Goal: Task Accomplishment & Management: Use online tool/utility

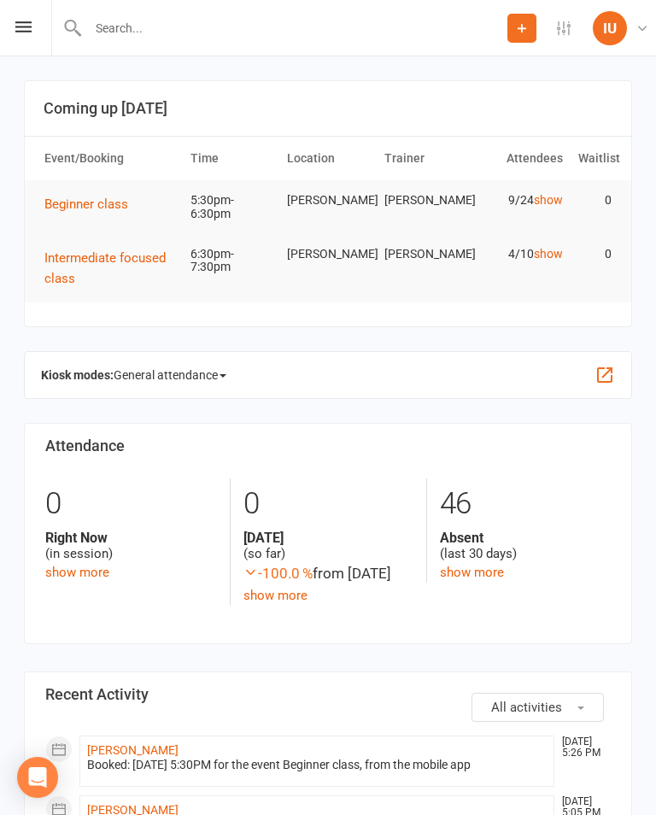
click at [79, 195] on button "Beginner class" at bounding box center [92, 204] width 96 height 21
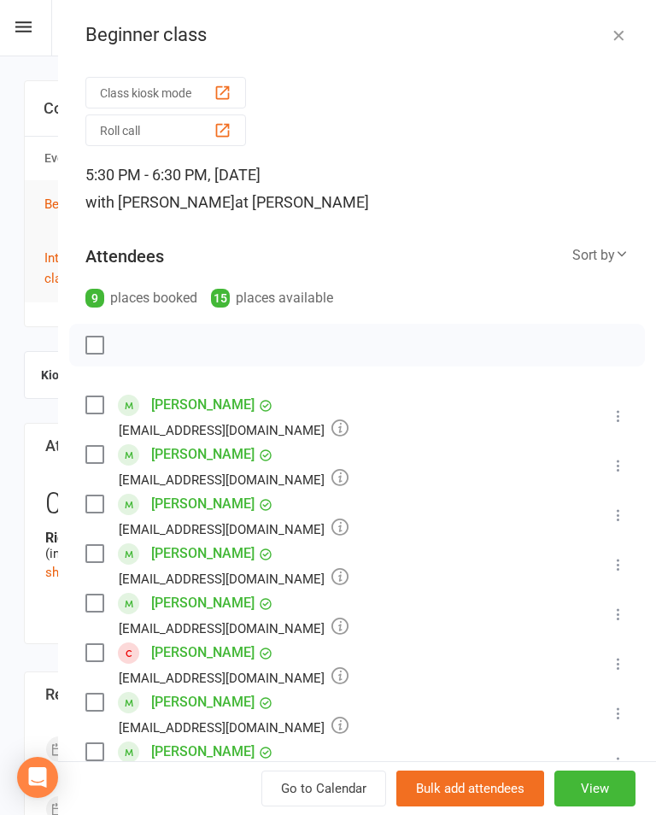
click at [607, 785] on button "View" at bounding box center [594, 789] width 81 height 36
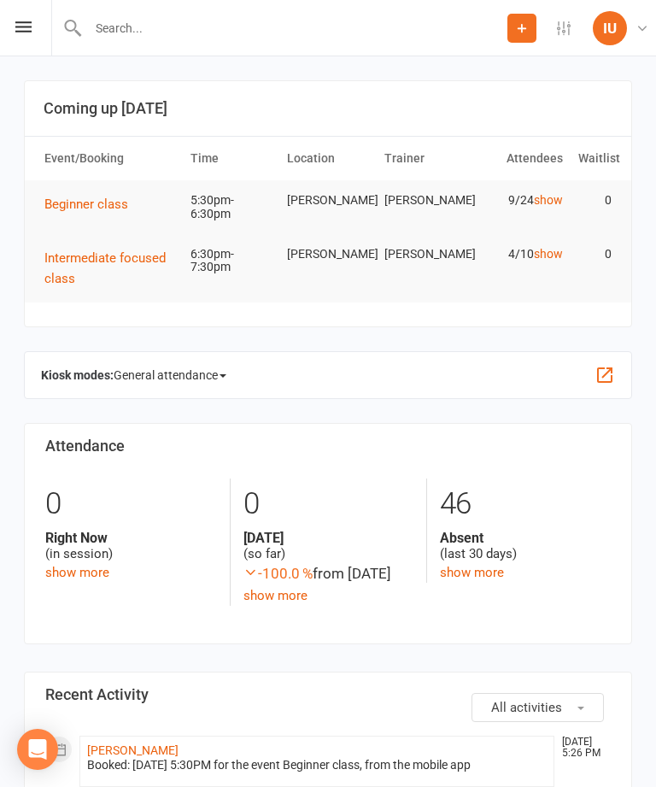
click at [63, 368] on strong "Kiosk modes:" at bounding box center [77, 375] width 73 height 14
click at [599, 367] on button "button" at bounding box center [605, 375] width 21 height 21
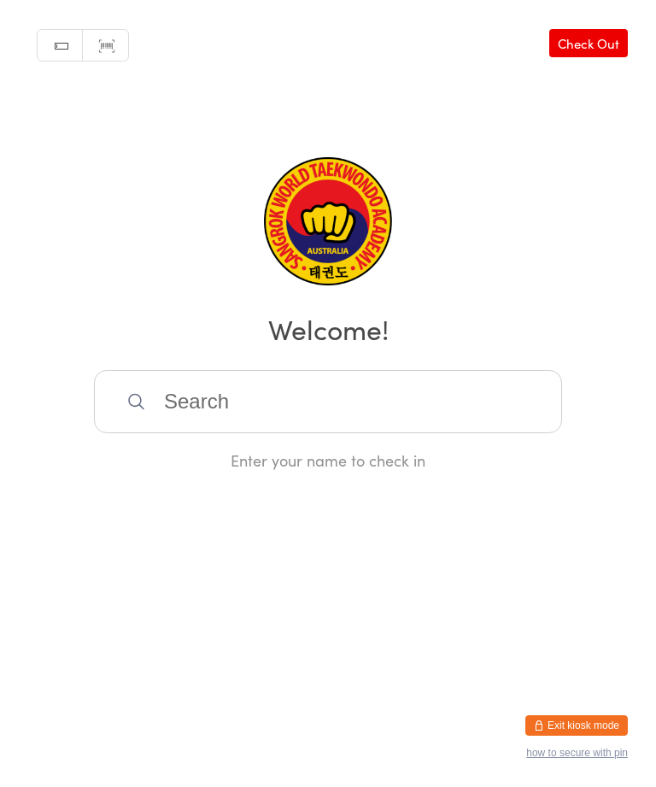
click at [412, 410] on input "search" at bounding box center [328, 401] width 468 height 63
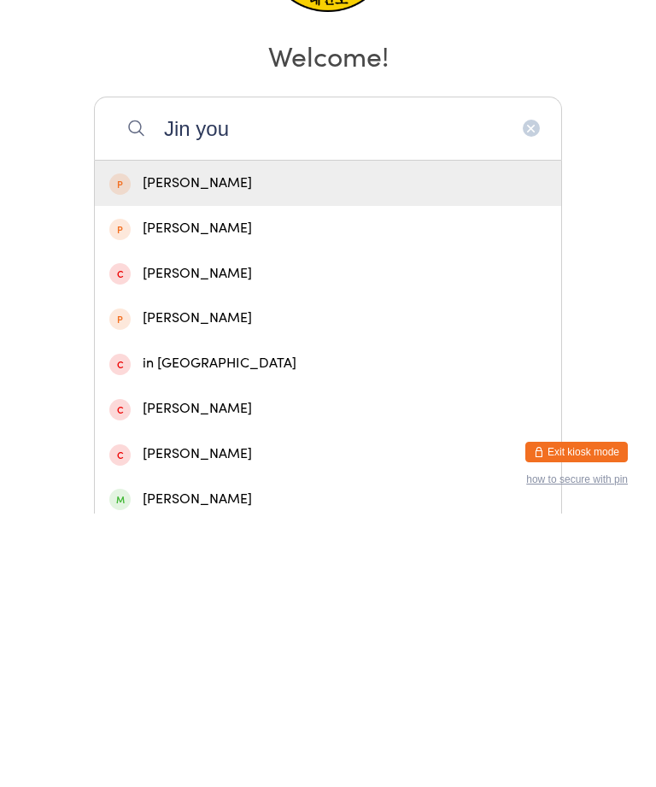
type input "Jin youm"
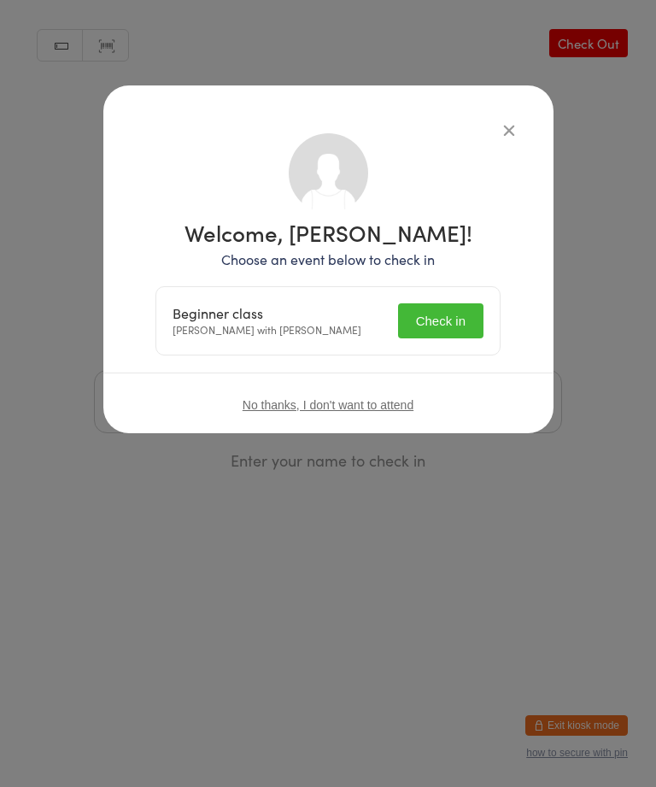
click at [444, 313] on button "Check in" at bounding box center [440, 320] width 85 height 35
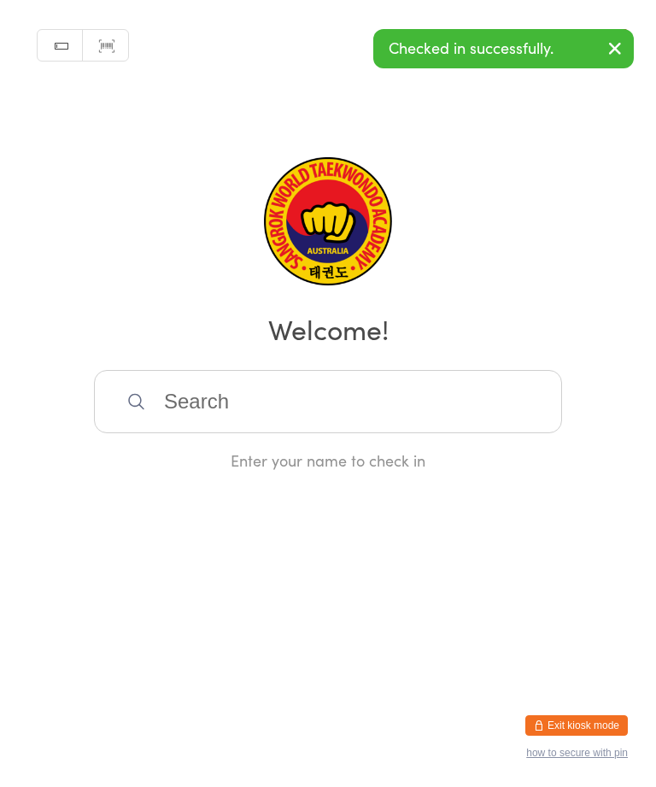
click at [343, 396] on input "search" at bounding box center [328, 401] width 468 height 63
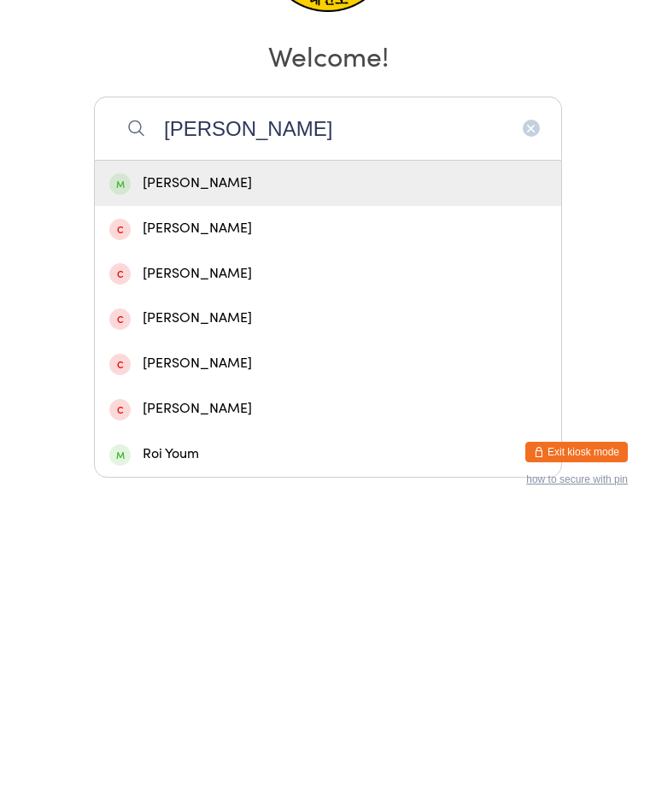
type input "Robin"
click at [156, 445] on div "[PERSON_NAME]" at bounding box center [327, 456] width 437 height 23
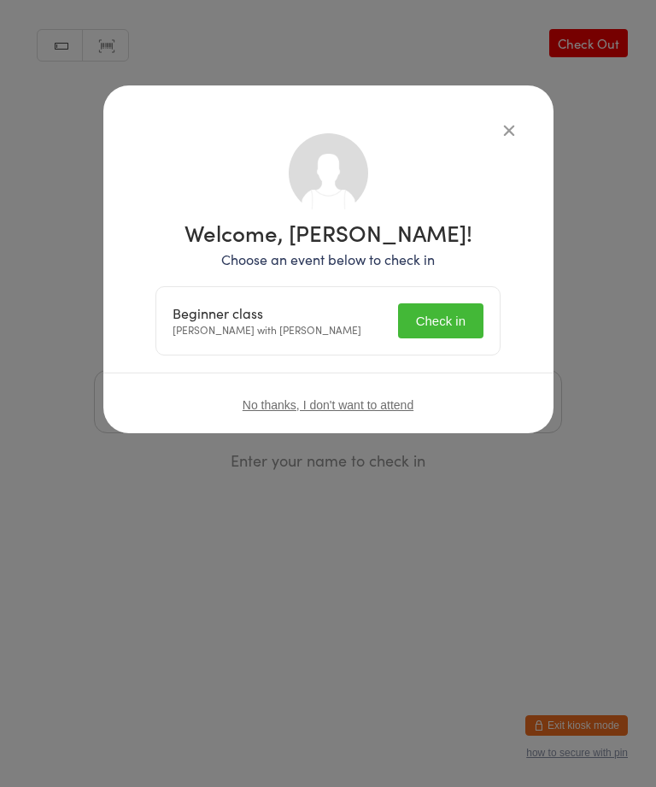
click at [454, 310] on button "Check in" at bounding box center [440, 320] width 85 height 35
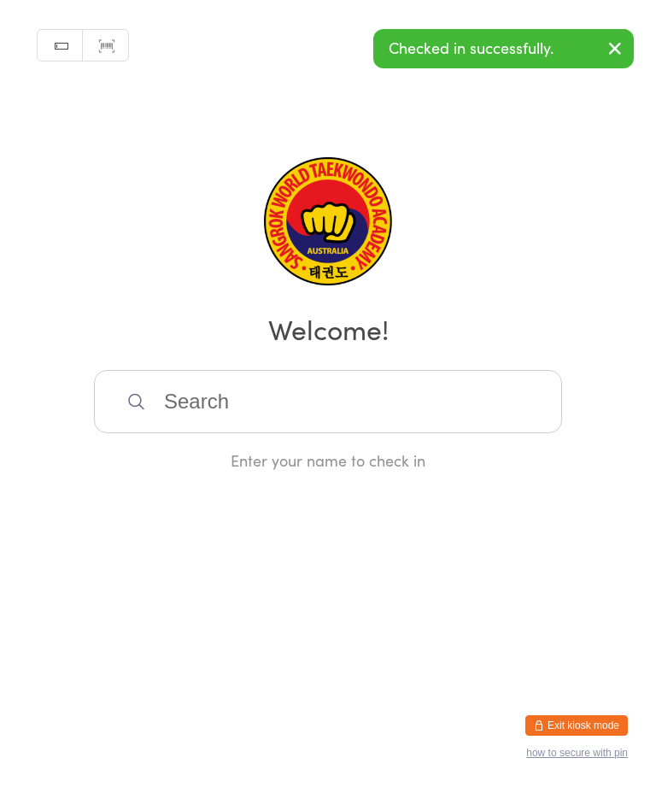
click at [346, 408] on input "search" at bounding box center [328, 401] width 468 height 63
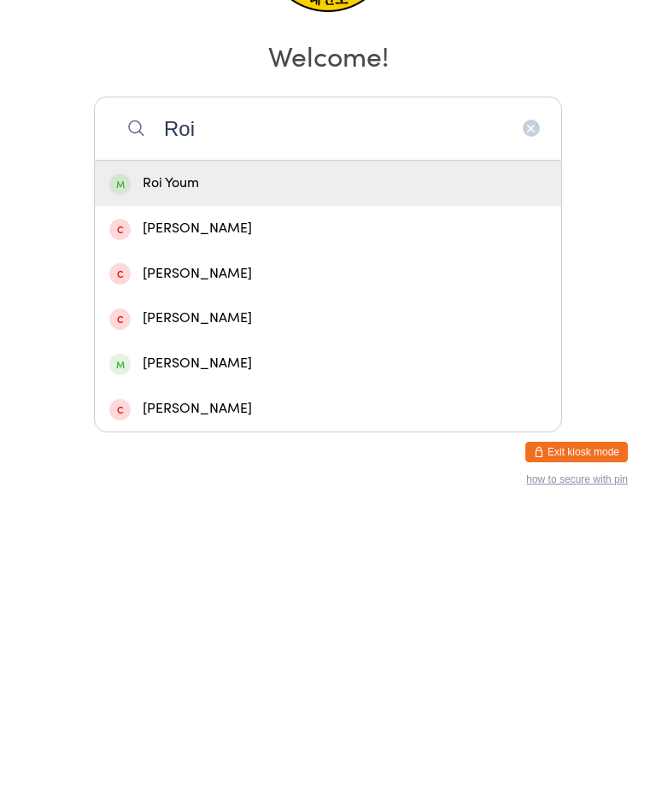
type input "Roi"
click at [326, 434] on div "Roi Youm" at bounding box center [328, 456] width 466 height 45
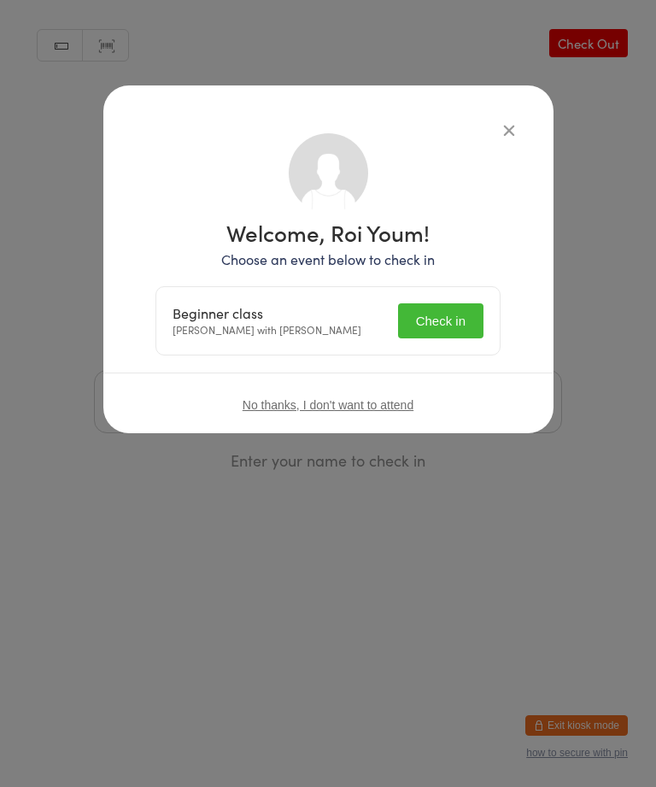
click at [449, 306] on button "Check in" at bounding box center [440, 320] width 85 height 35
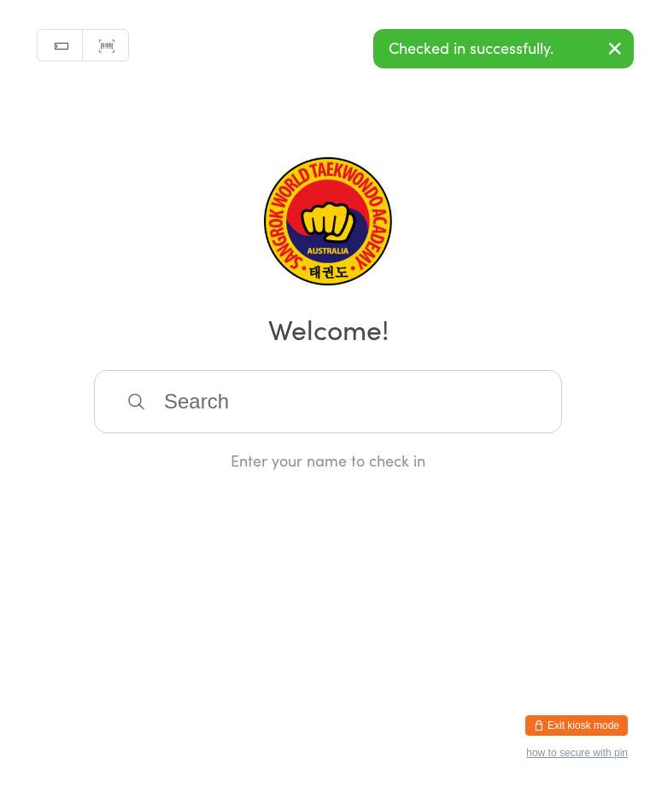
click at [105, 40] on link "Scanner input" at bounding box center [105, 46] width 45 height 32
click at [58, 38] on link "Manual search" at bounding box center [60, 46] width 45 height 32
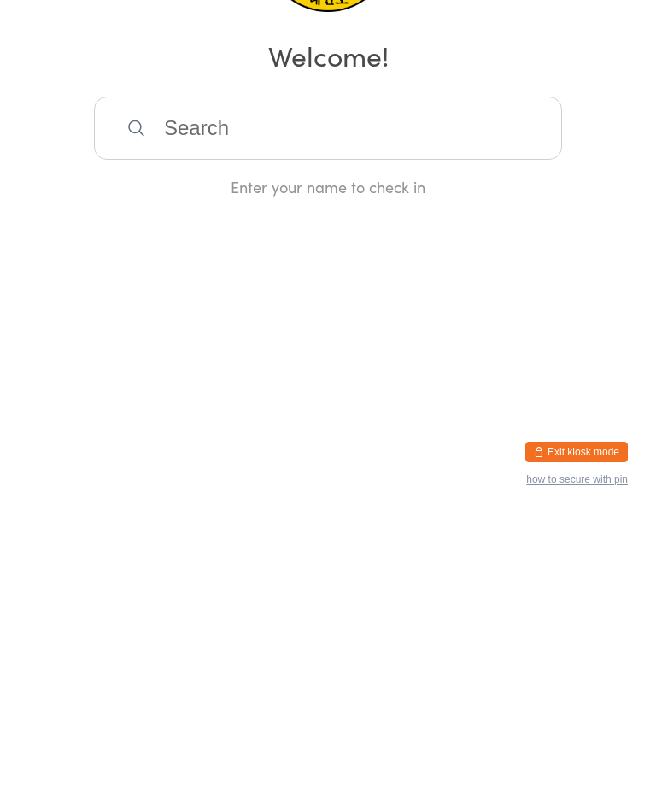
click at [477, 370] on input "search" at bounding box center [328, 401] width 468 height 63
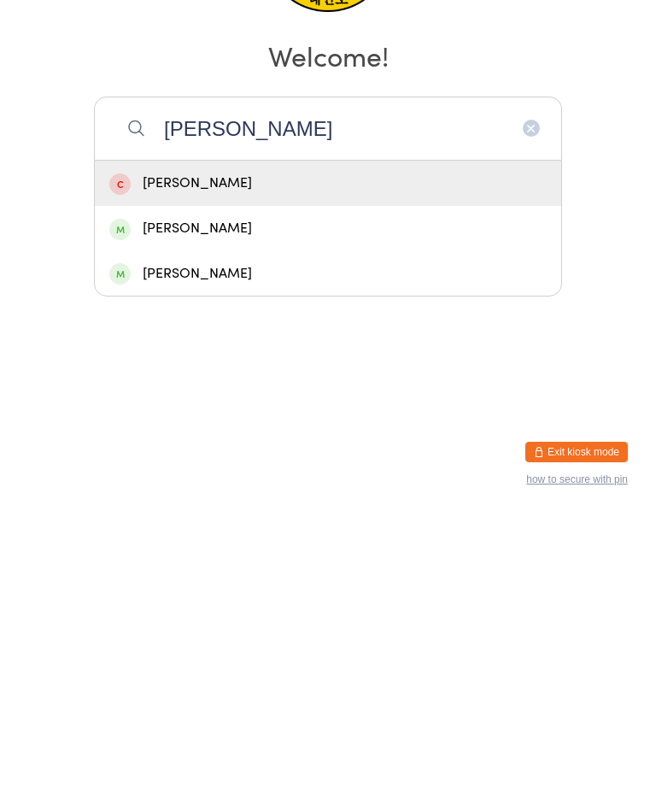
type input "Eddie"
click at [400, 434] on div "[PERSON_NAME]" at bounding box center [328, 456] width 466 height 45
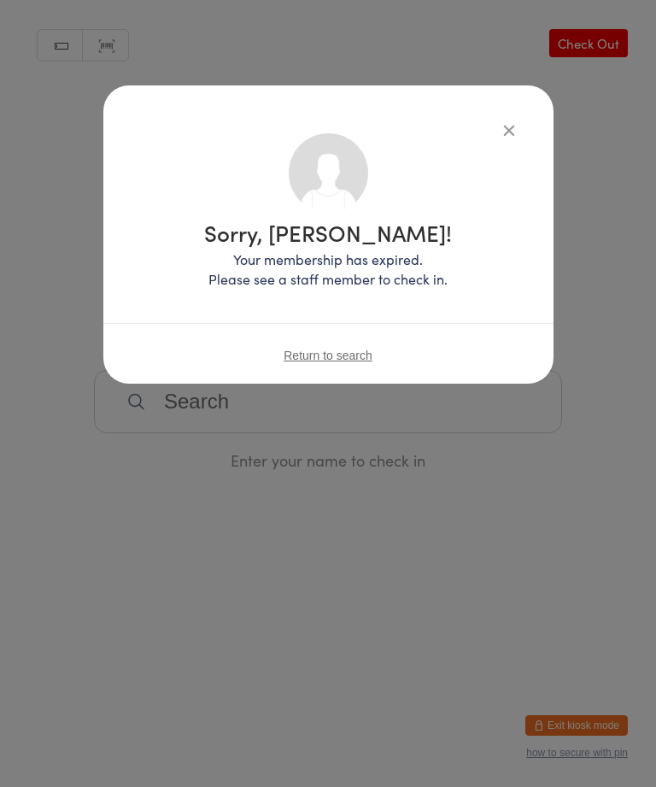
click at [507, 126] on icon "button" at bounding box center [509, 129] width 19 height 19
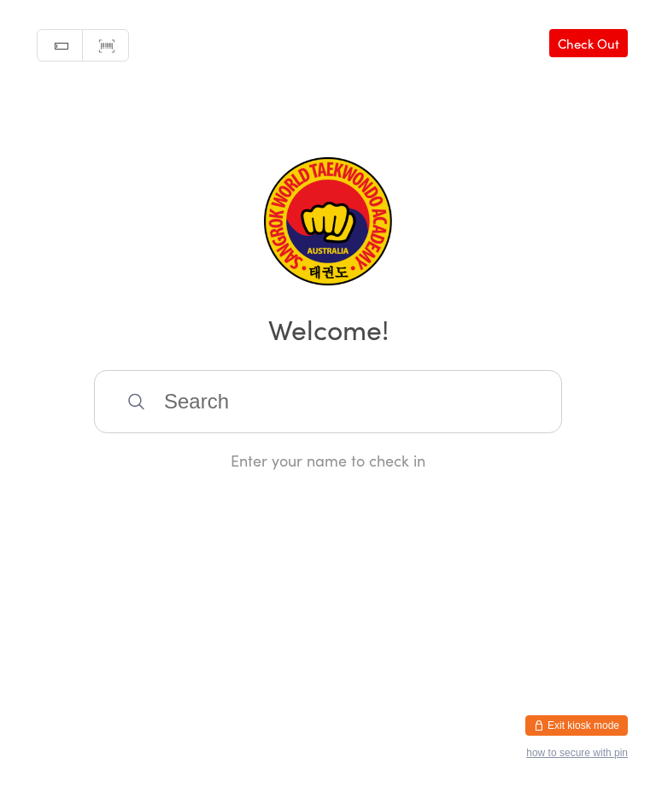
click at [390, 402] on input "search" at bounding box center [328, 401] width 468 height 63
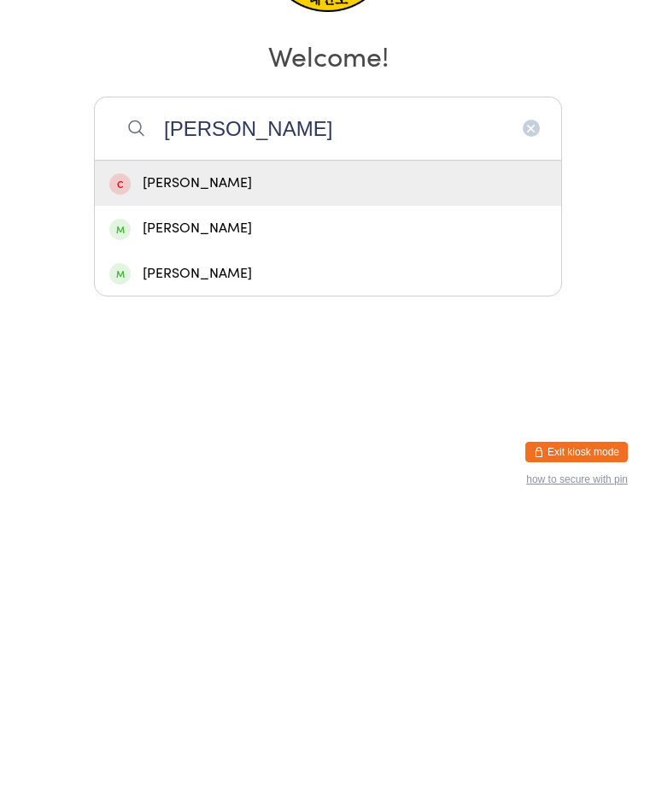
type input "Eddie"
click at [237, 490] on div "[PERSON_NAME]" at bounding box center [327, 501] width 437 height 23
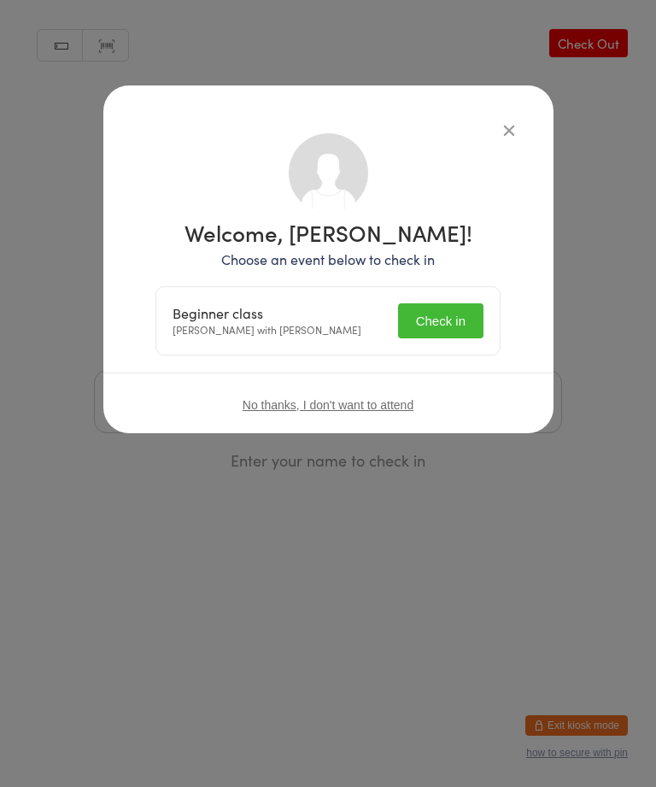
click at [443, 314] on button "Check in" at bounding box center [440, 320] width 85 height 35
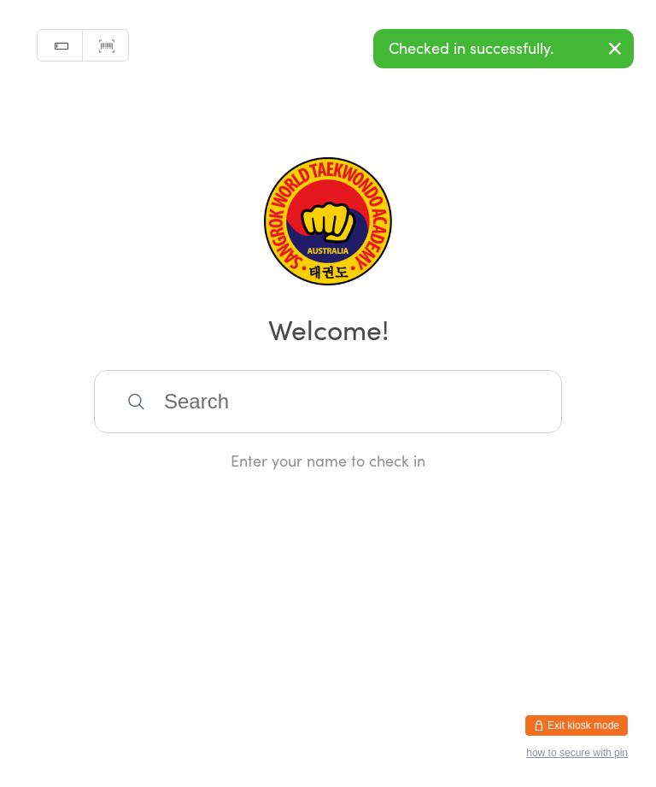
click at [365, 424] on input "search" at bounding box center [328, 401] width 468 height 63
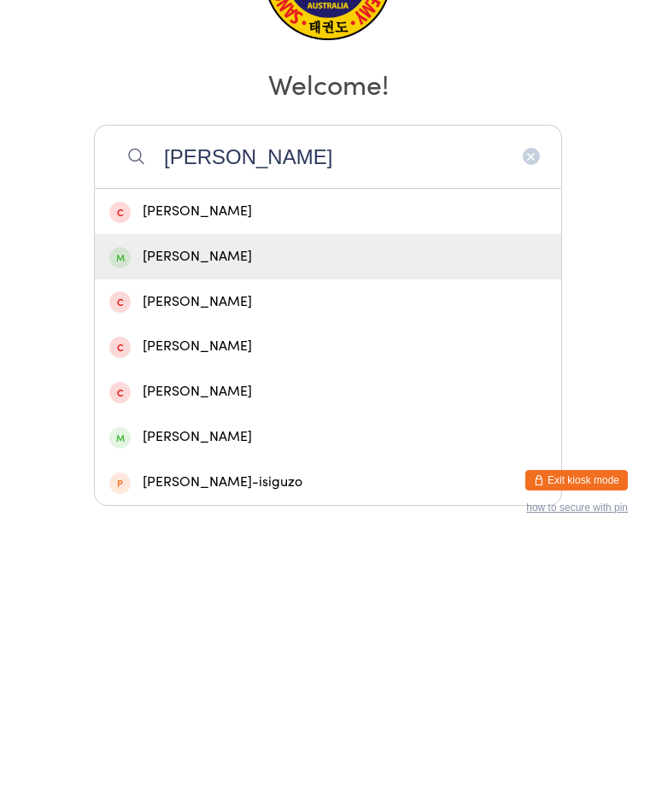
type input "Jessi"
click at [243, 490] on div "[PERSON_NAME]" at bounding box center [327, 501] width 437 height 23
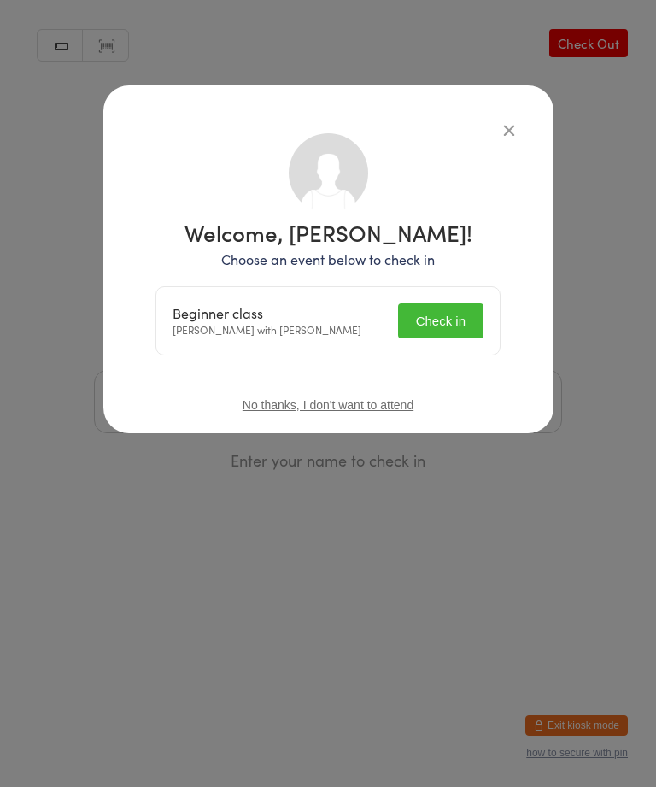
click at [454, 322] on button "Check in" at bounding box center [440, 320] width 85 height 35
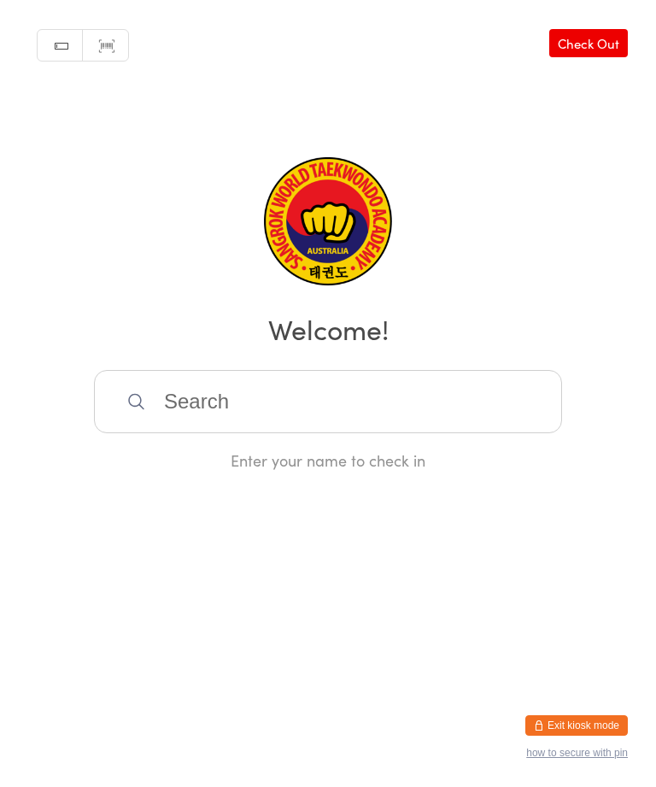
click at [397, 470] on div "Enter your name to check in" at bounding box center [328, 459] width 468 height 21
click at [367, 408] on input "search" at bounding box center [328, 401] width 468 height 63
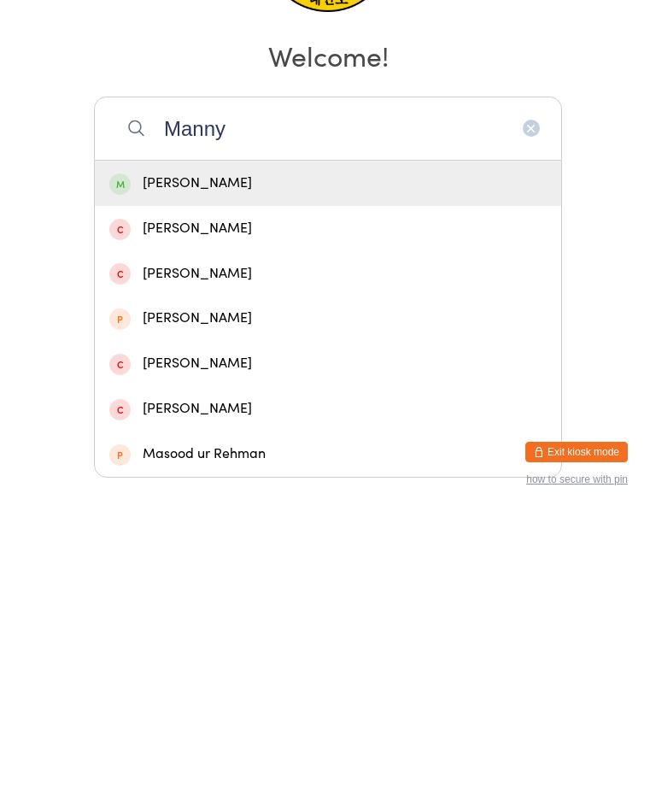
type input "Manny"
click at [311, 445] on div "[PERSON_NAME]" at bounding box center [327, 456] width 437 height 23
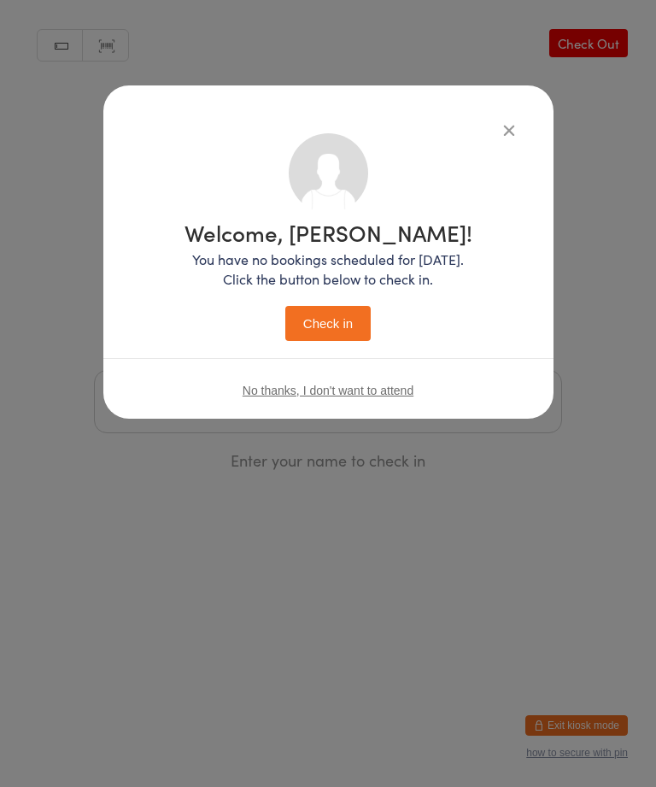
click at [336, 307] on button "Check in" at bounding box center [327, 323] width 85 height 35
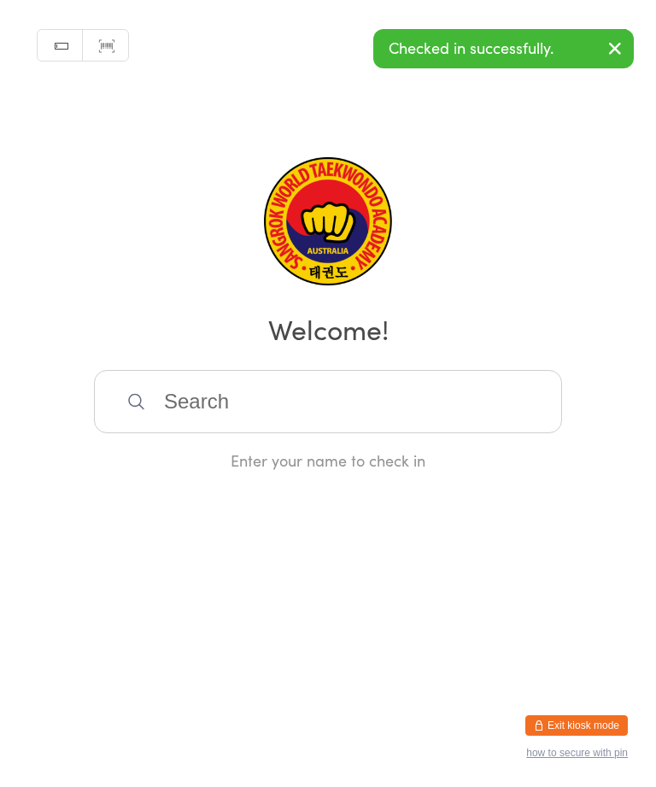
click at [384, 407] on input "search" at bounding box center [328, 401] width 468 height 63
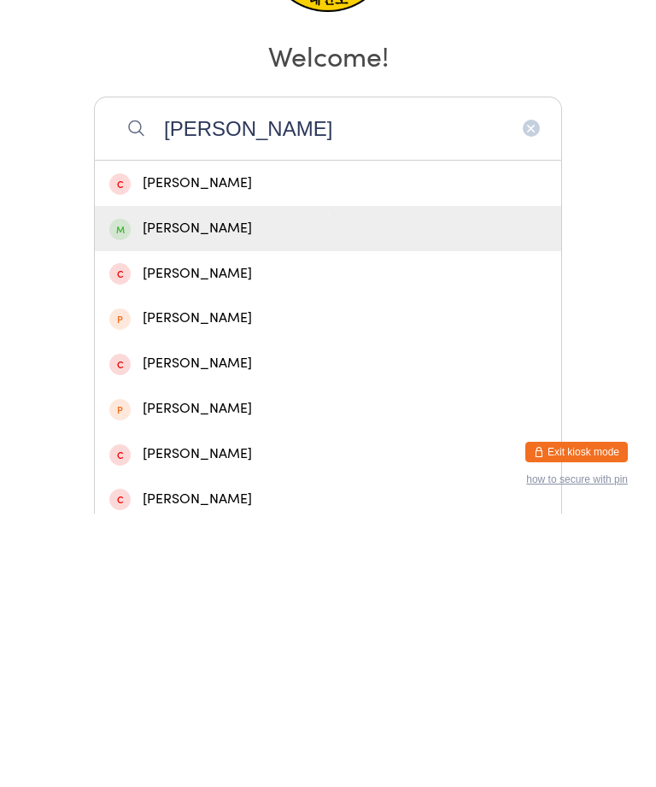
type input "Liam"
click at [296, 490] on div "[PERSON_NAME]" at bounding box center [327, 501] width 437 height 23
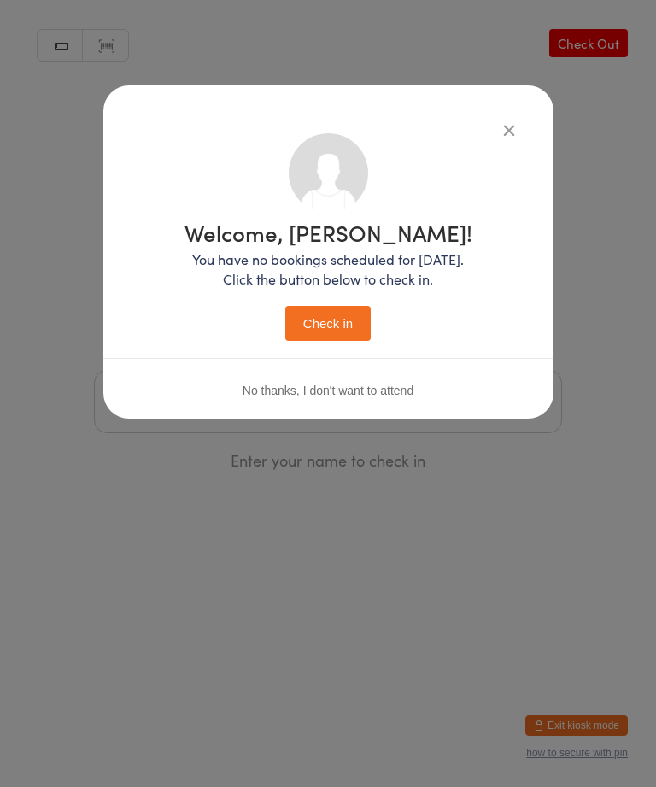
click at [336, 315] on button "Check in" at bounding box center [327, 323] width 85 height 35
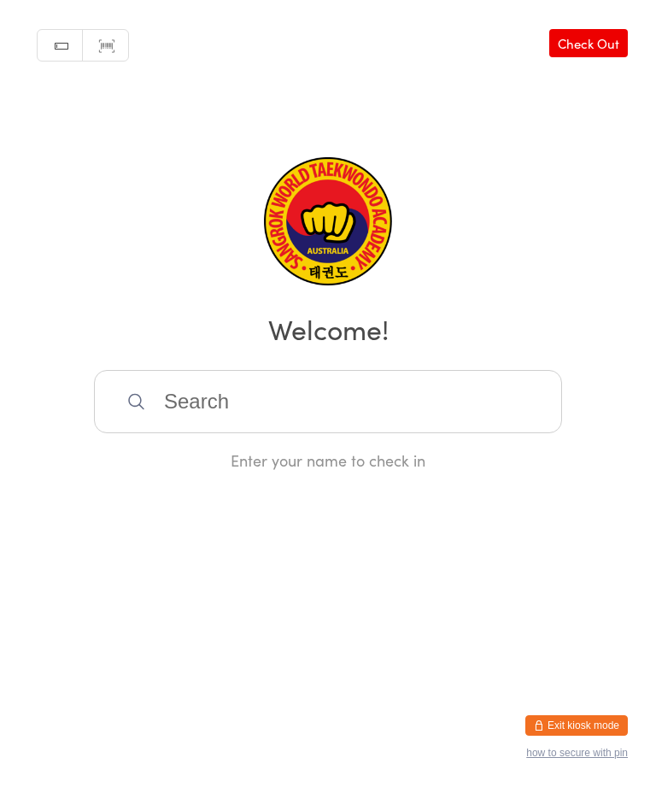
click at [244, 431] on input "search" at bounding box center [328, 401] width 468 height 63
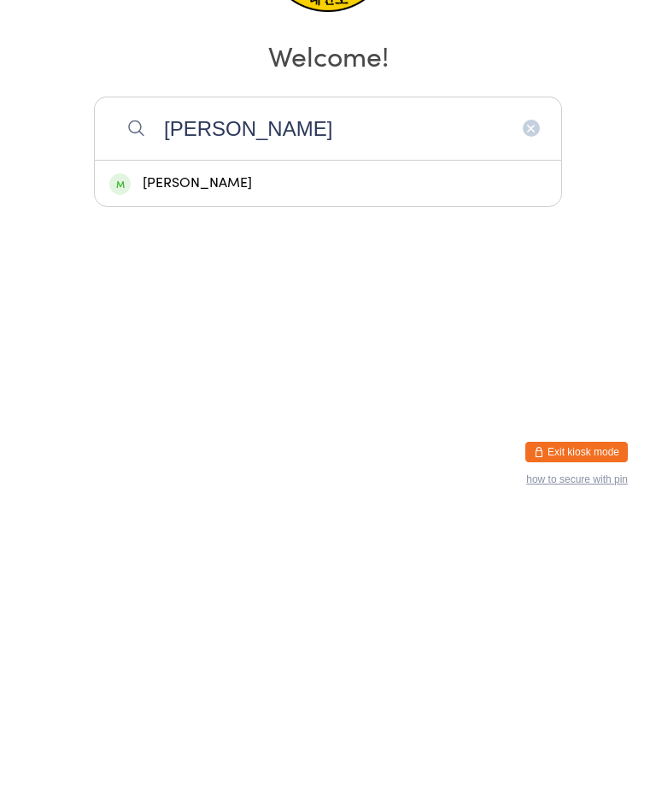
type input "Gehrig"
click at [209, 445] on div "[PERSON_NAME]" at bounding box center [327, 456] width 437 height 23
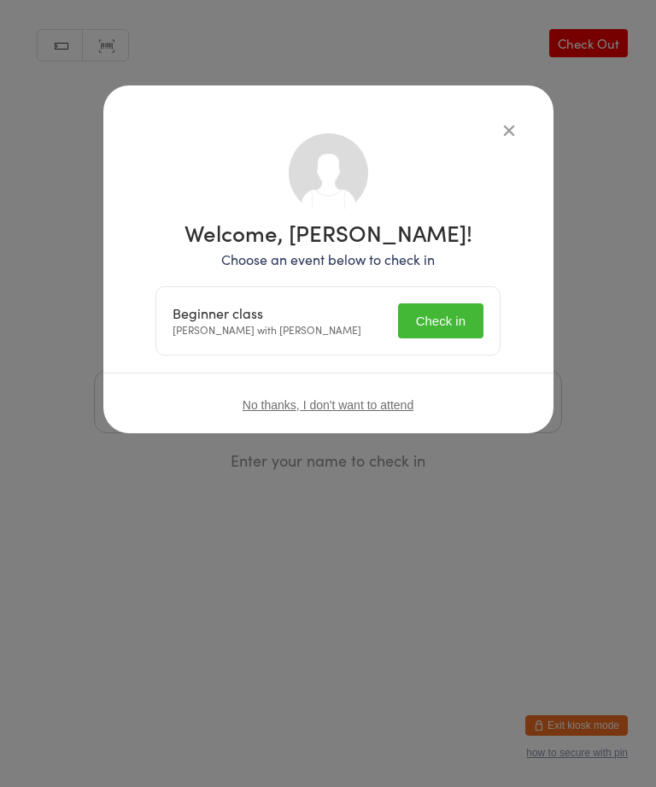
click at [434, 316] on button "Check in" at bounding box center [440, 320] width 85 height 35
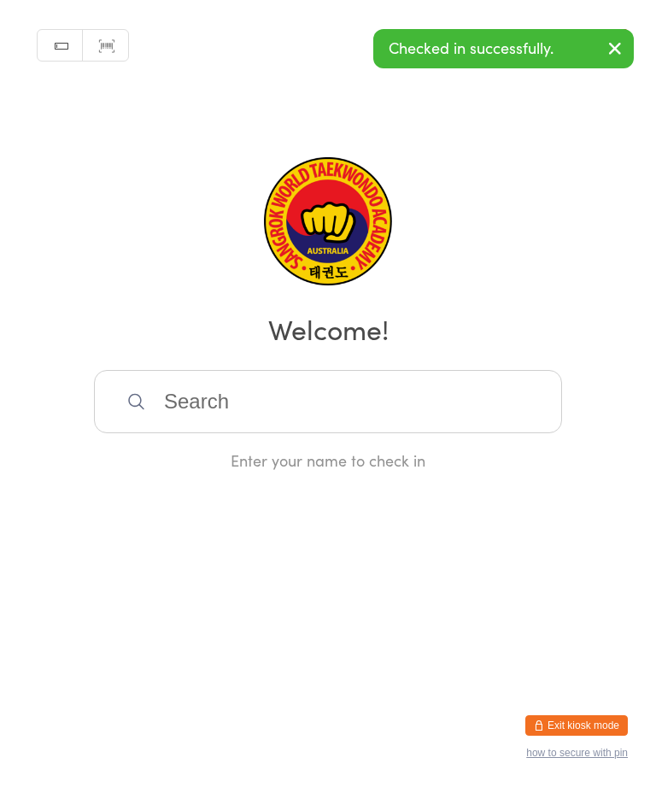
click at [232, 394] on input "search" at bounding box center [328, 401] width 468 height 63
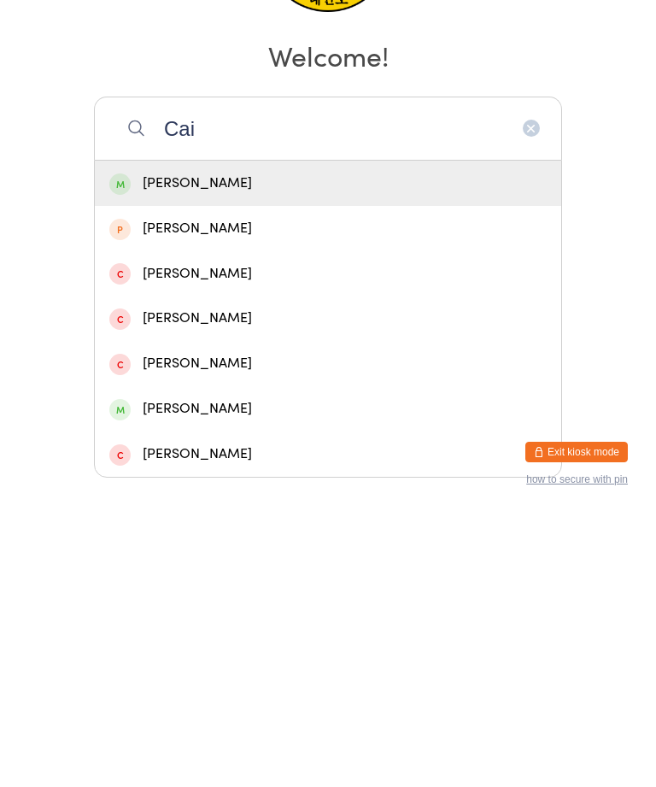
type input "Cai"
click at [198, 445] on div "[PERSON_NAME]" at bounding box center [327, 456] width 437 height 23
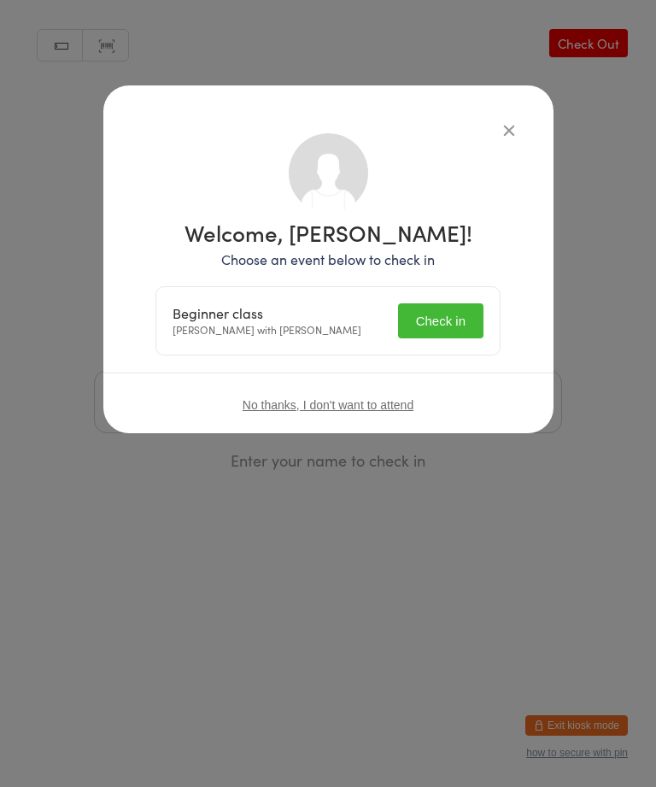
click at [448, 321] on button "Check in" at bounding box center [440, 320] width 85 height 35
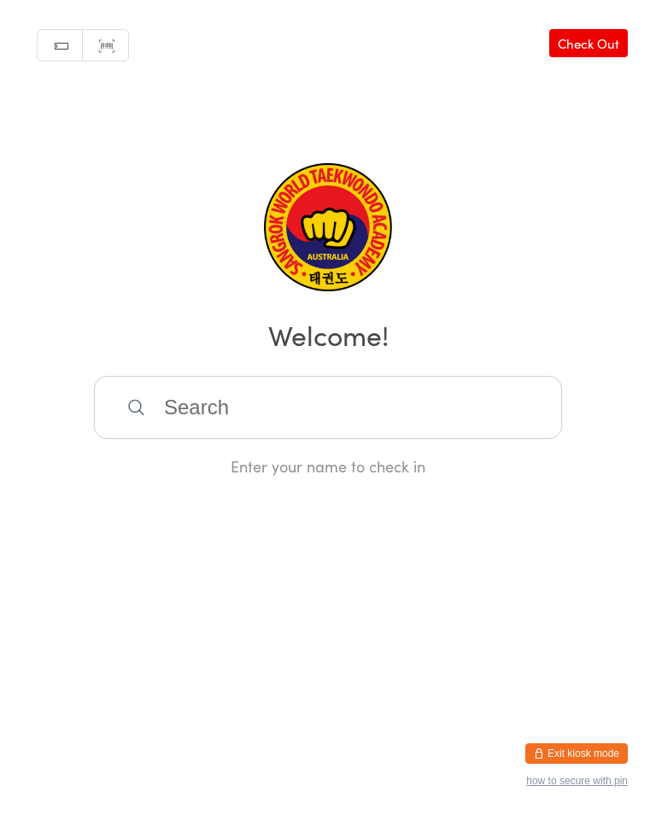
click at [570, 737] on html "You have now entered Kiosk Mode. Members will be able to check themselves in us…" at bounding box center [328, 407] width 656 height 815
click at [601, 750] on button "Exit kiosk mode" at bounding box center [576, 753] width 103 height 21
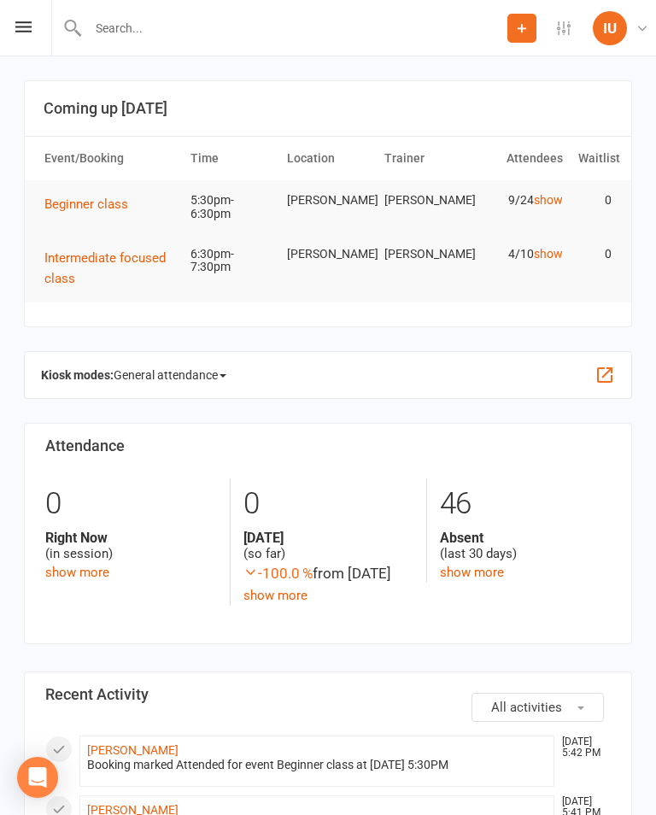
click at [105, 208] on span "Beginner class" at bounding box center [86, 204] width 84 height 15
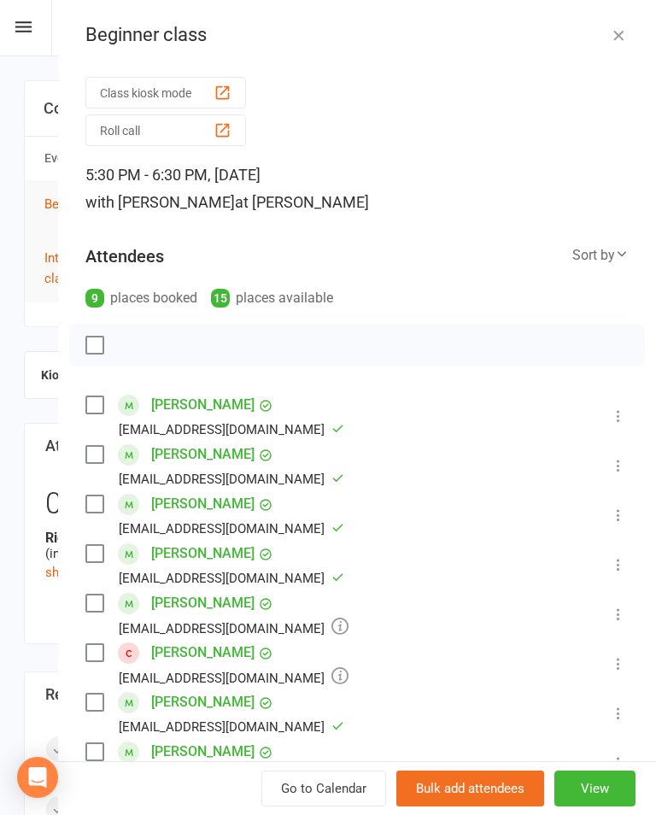
click at [194, 87] on button "Class kiosk mode" at bounding box center [165, 93] width 161 height 32
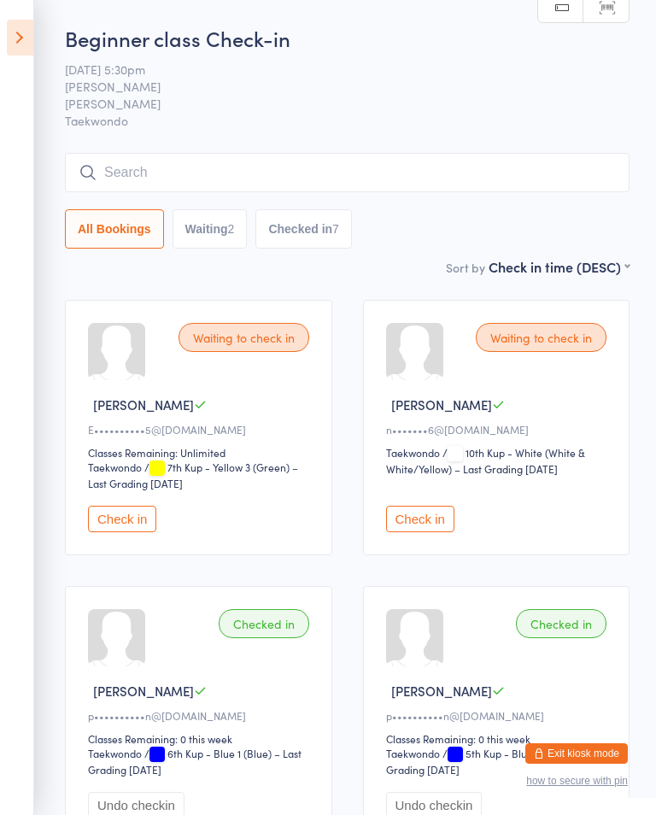
click at [219, 229] on button "Waiting 2" at bounding box center [210, 228] width 75 height 39
select select "0"
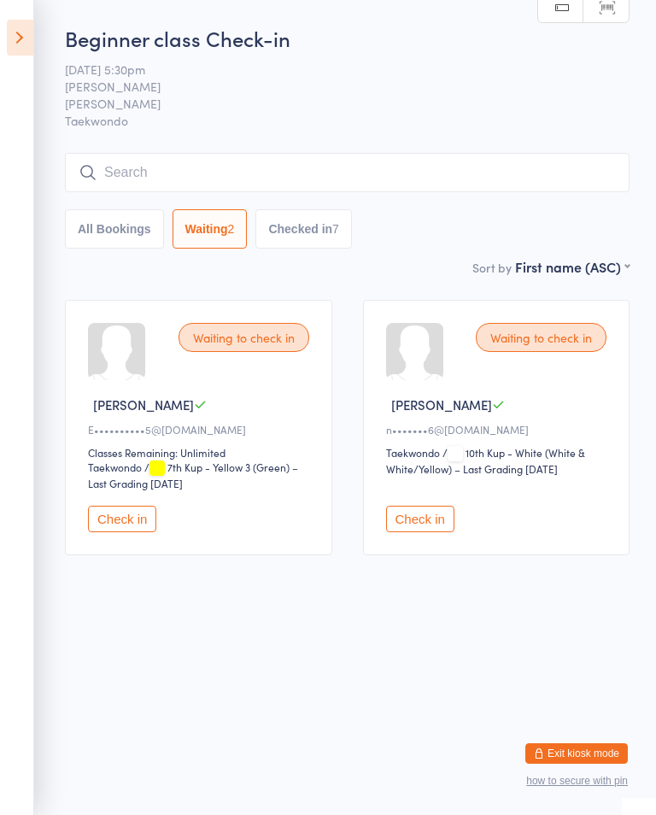
click at [232, 173] on input "search" at bounding box center [347, 172] width 565 height 39
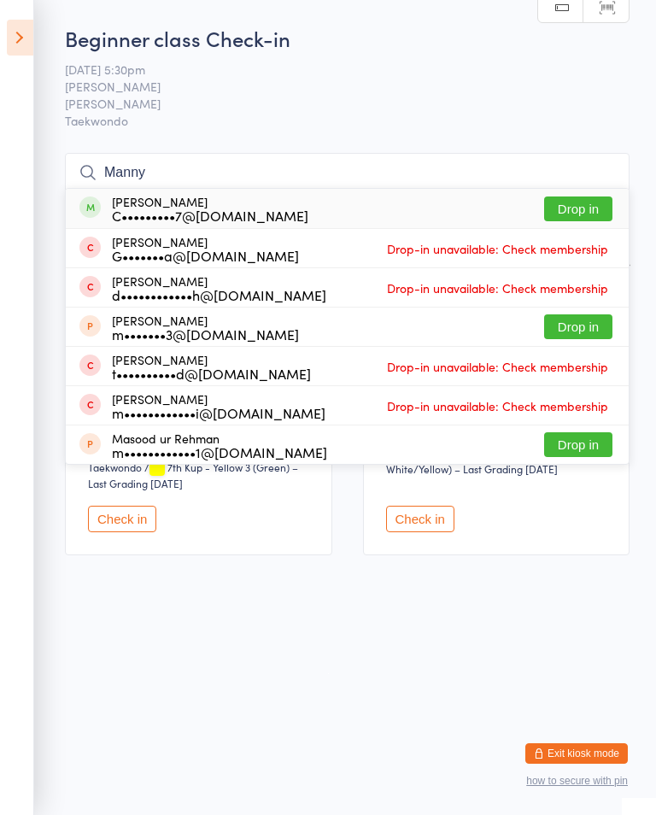
type input "Manny"
click at [596, 210] on button "Drop in" at bounding box center [578, 209] width 68 height 25
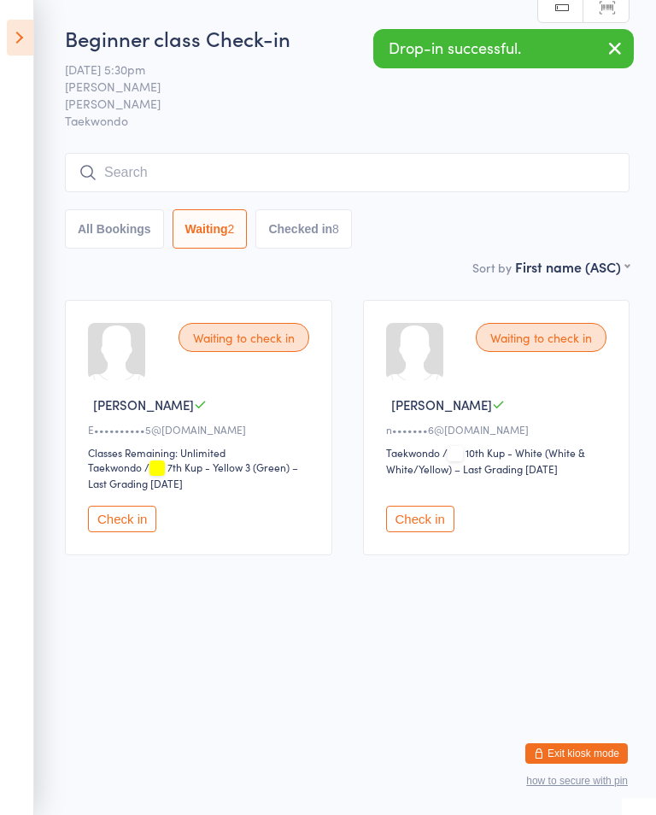
click at [234, 170] on input "search" at bounding box center [347, 172] width 565 height 39
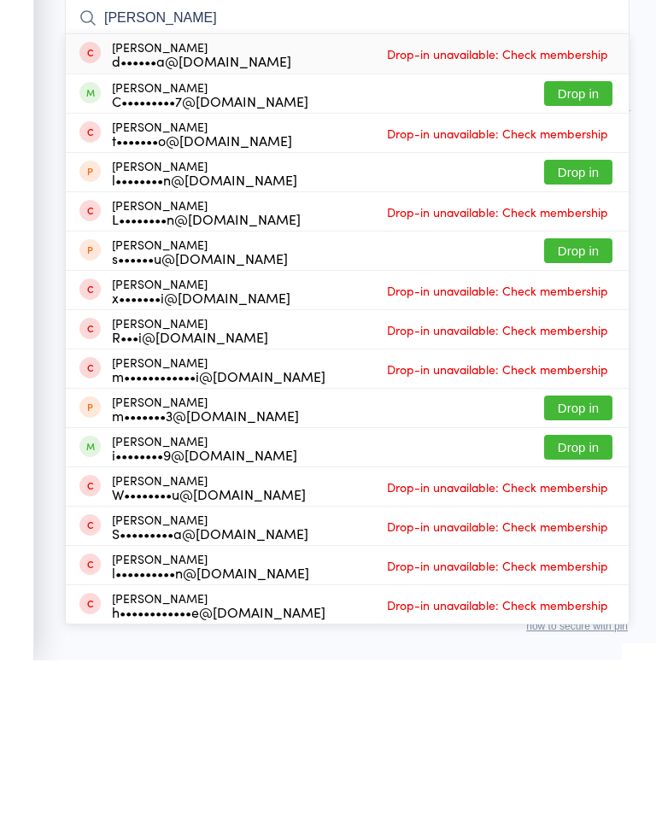
type input "Liam"
click at [582, 236] on button "Drop in" at bounding box center [578, 248] width 68 height 25
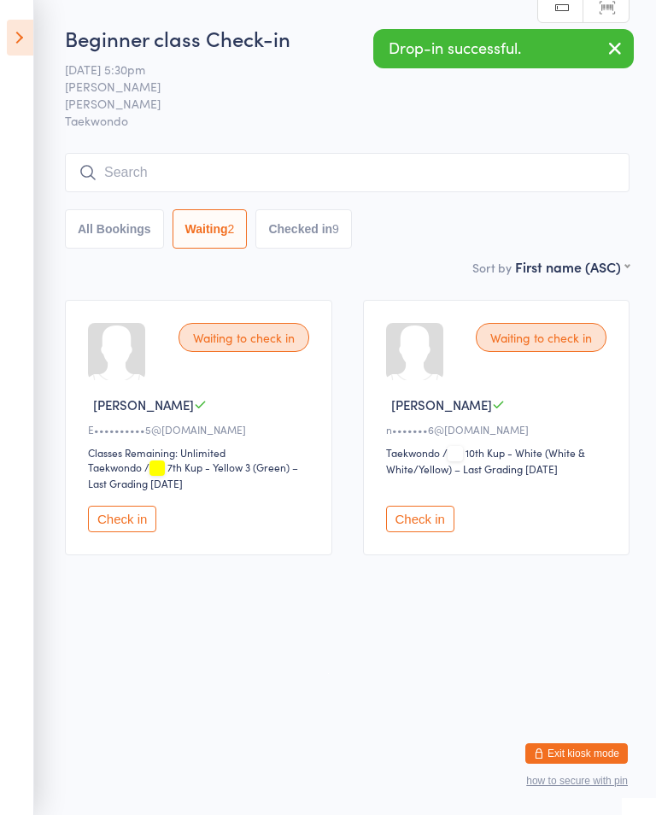
click at [119, 223] on button "All Bookings" at bounding box center [114, 228] width 99 height 39
select select "5"
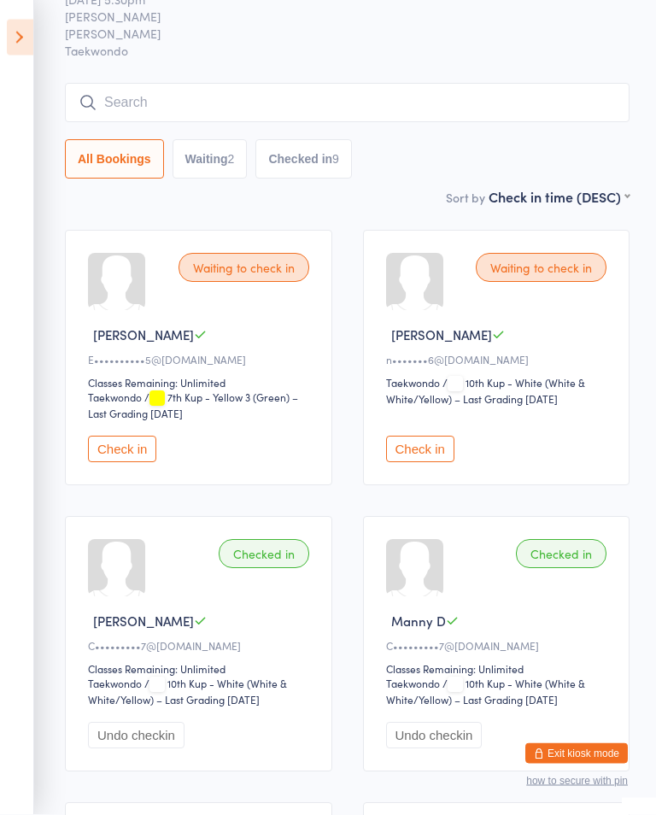
scroll to position [137, 0]
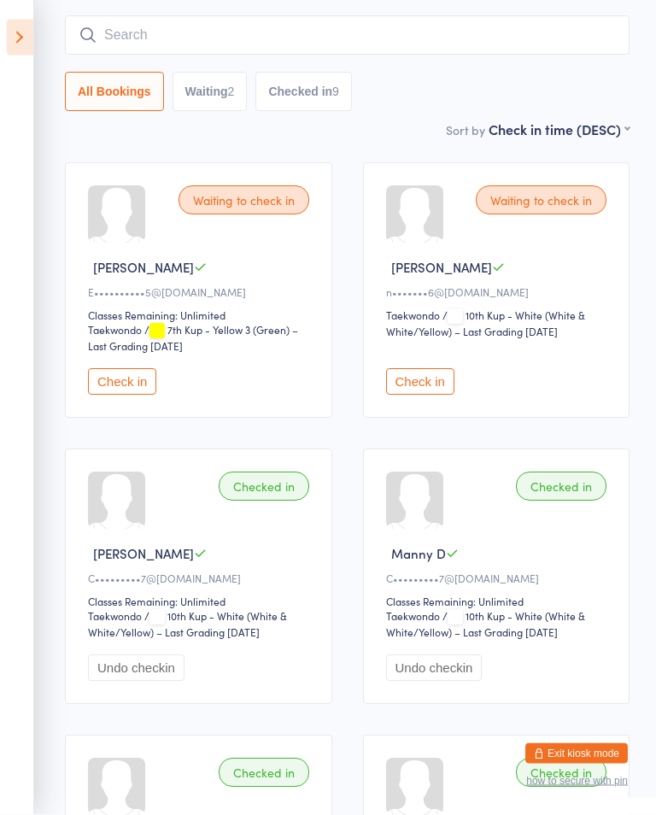
click at [114, 530] on div at bounding box center [116, 500] width 57 height 57
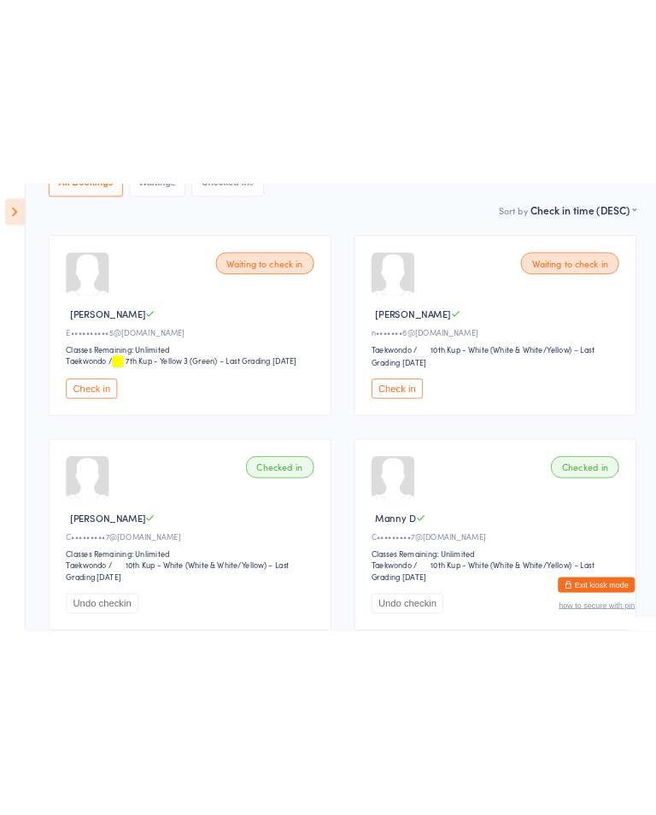
scroll to position [138, 0]
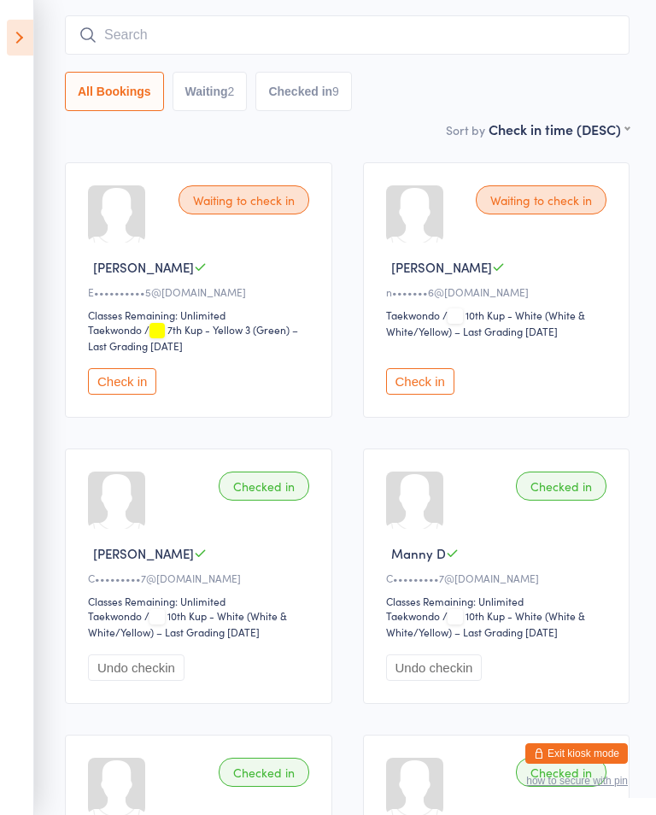
click at [32, 26] on icon at bounding box center [20, 38] width 26 height 36
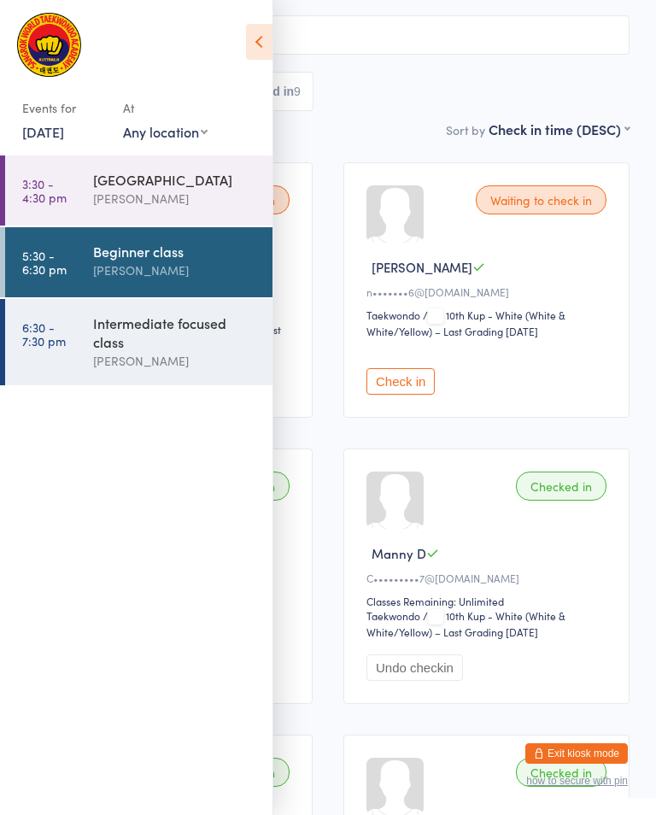
click at [179, 337] on div "Intermediate focused class" at bounding box center [175, 333] width 165 height 38
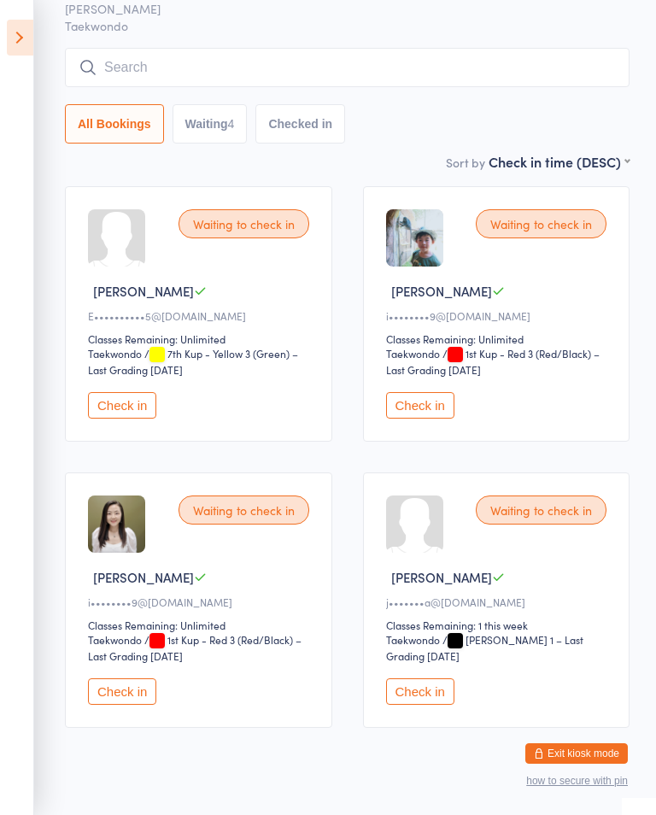
scroll to position [147, 0]
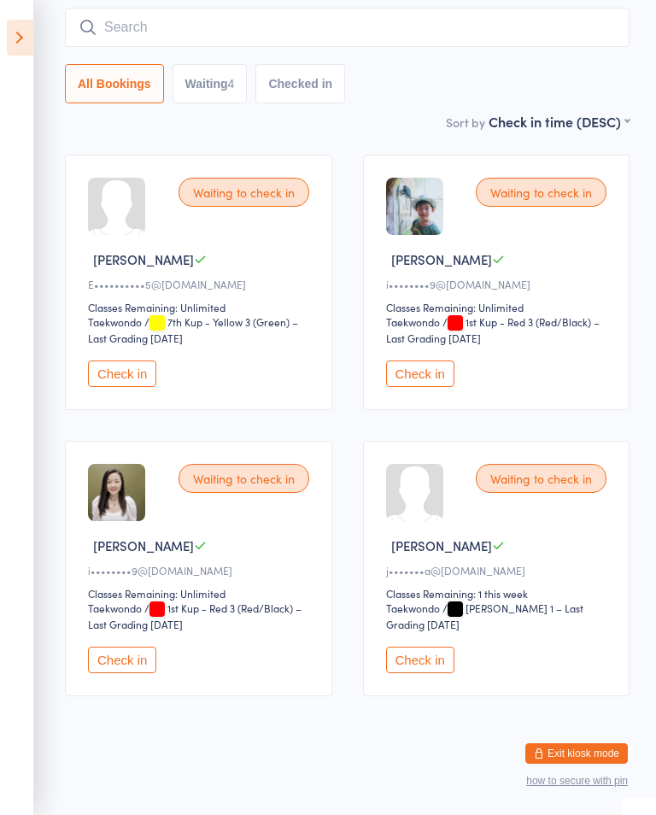
click at [31, 38] on icon at bounding box center [20, 38] width 26 height 36
